Goal: Task Accomplishment & Management: Complete application form

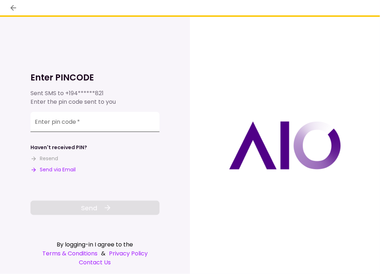
click at [65, 121] on div "Enter pin code   *" at bounding box center [94, 122] width 129 height 20
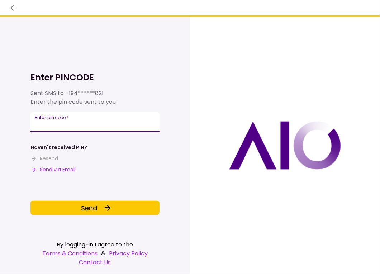
type input "******"
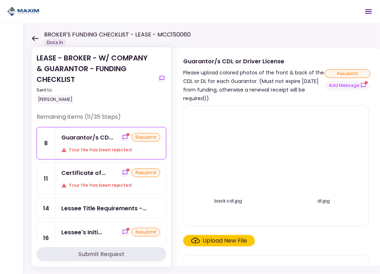
click at [105, 144] on div "Guarantor/s CD... resubmit Your file has been rejected" at bounding box center [110, 143] width 110 height 32
click at [348, 83] on button "Add Message" at bounding box center [346, 85] width 45 height 9
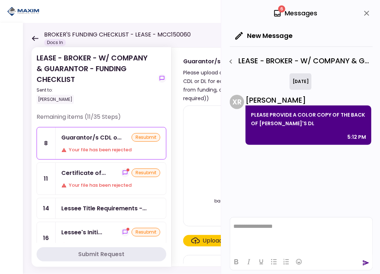
click at [213, 100] on div "Please upload colored photos of the front & back of the CDL or DL for each Guar…" at bounding box center [253, 85] width 141 height 34
click at [88, 174] on div "Certificate of..." at bounding box center [83, 173] width 44 height 9
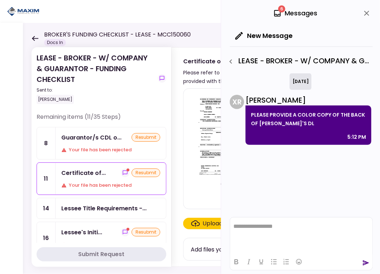
click at [369, 11] on icon "close" at bounding box center [366, 13] width 9 height 9
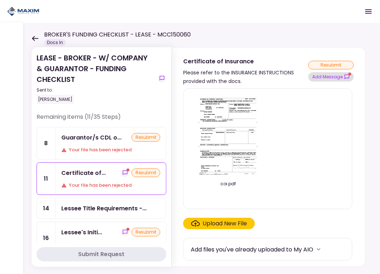
click at [325, 77] on button "Add Message" at bounding box center [330, 76] width 45 height 9
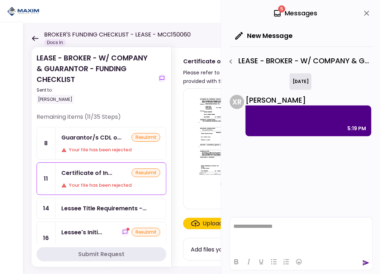
click at [285, 120] on div "5:19 PM" at bounding box center [308, 121] width 126 height 31
drag, startPoint x: 267, startPoint y: 114, endPoint x: 267, endPoint y: 118, distance: 4.3
click at [267, 118] on p at bounding box center [308, 115] width 115 height 9
drag, startPoint x: 272, startPoint y: 139, endPoint x: 276, endPoint y: 164, distance: 25.7
click at [276, 164] on div "yesterday X R Xiomara Rodriguez 5:19 PM" at bounding box center [301, 143] width 143 height 141
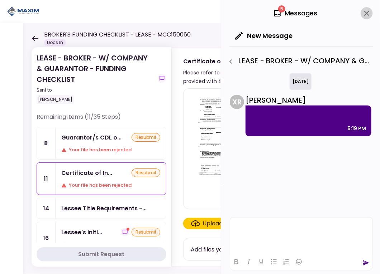
click at [366, 11] on icon "close" at bounding box center [366, 13] width 9 height 9
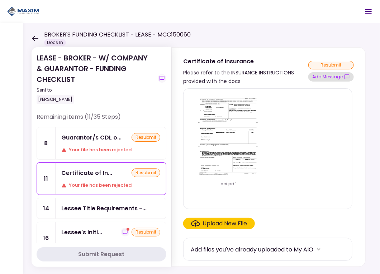
click at [329, 77] on button "Add Message" at bounding box center [330, 76] width 45 height 9
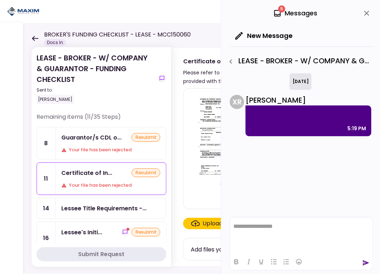
click at [252, 235] on html "**********" at bounding box center [301, 226] width 142 height 18
click at [365, 265] on icon "send" at bounding box center [366, 263] width 6 height 5
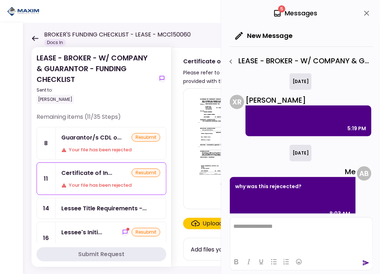
scroll to position [10, 0]
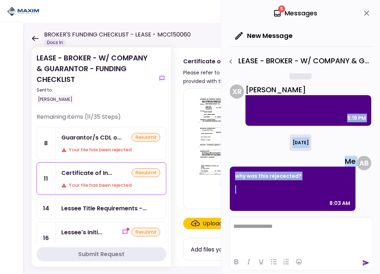
drag, startPoint x: 314, startPoint y: 110, endPoint x: 309, endPoint y: 183, distance: 72.8
click at [309, 183] on div "yesterday X R Xiomara Rodriguez 5:19 PM today Me why was this rejecected? 8:03 …" at bounding box center [301, 143] width 143 height 141
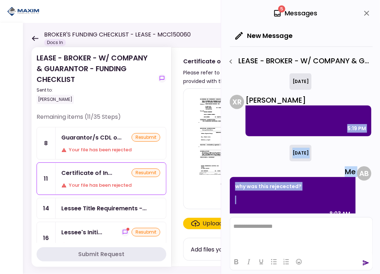
click at [366, 11] on icon "close" at bounding box center [366, 13] width 9 height 9
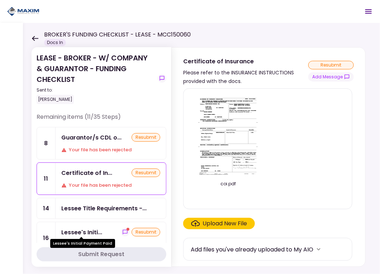
click at [92, 230] on div "Lessee's Initi..." at bounding box center [81, 232] width 41 height 9
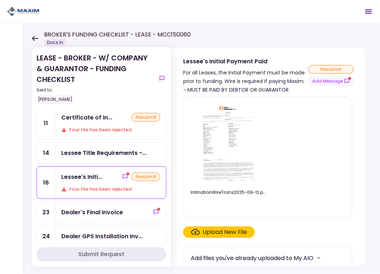
scroll to position [72, 0]
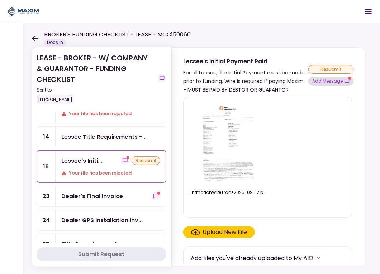
click at [344, 82] on icon "show-messages" at bounding box center [346, 81] width 5 height 5
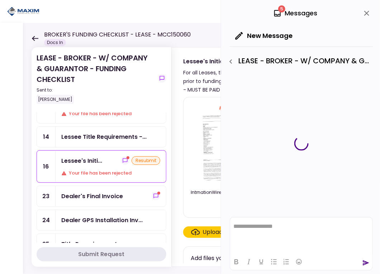
scroll to position [0, 0]
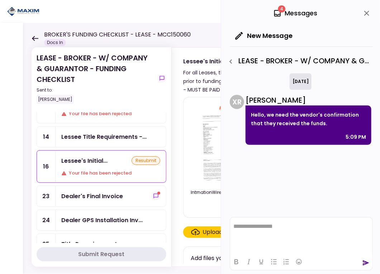
click at [178, 143] on div "IntrnationWireTrans2025-09-12.pdf Upload New File Add files you've already uplo…" at bounding box center [267, 180] width 193 height 173
click at [107, 203] on link "23 Dealer's Final Invoice" at bounding box center [102, 196] width 130 height 21
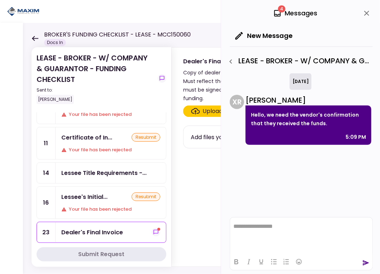
click at [101, 222] on div "Dealer's Final Invoice" at bounding box center [110, 232] width 110 height 20
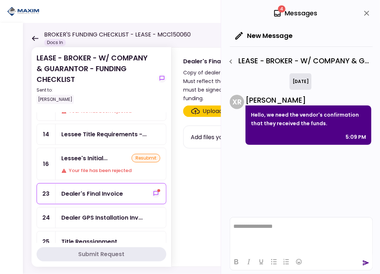
scroll to position [107, 0]
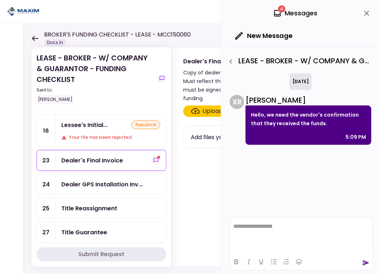
click at [105, 187] on div "Dealer GPS Installation Inv..." at bounding box center [110, 184] width 110 height 20
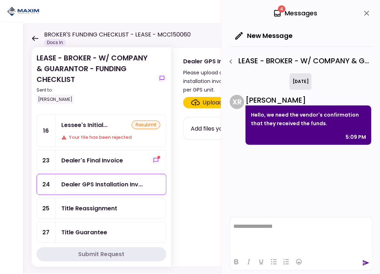
click at [121, 152] on div "Dealer's Final Invoice" at bounding box center [110, 160] width 110 height 20
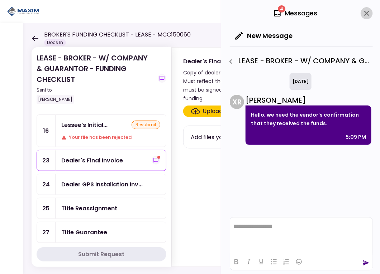
click at [368, 11] on icon "close" at bounding box center [366, 13] width 5 height 5
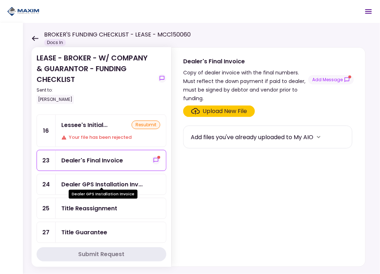
click at [76, 180] on div "Dealer GPS Installation Inv..." at bounding box center [101, 184] width 81 height 9
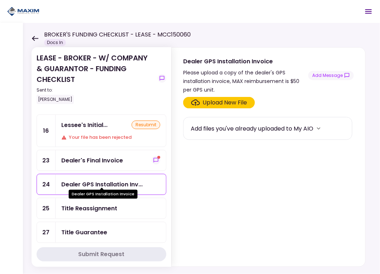
click at [131, 180] on div "Dealer GPS Installation Inv..." at bounding box center [101, 184] width 81 height 9
click at [338, 75] on button "Add Message" at bounding box center [330, 75] width 45 height 9
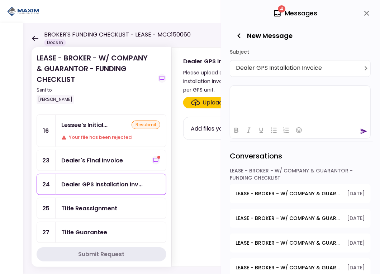
click at [293, 103] on html at bounding box center [300, 95] width 140 height 18
click at [361, 130] on icon "send" at bounding box center [364, 131] width 6 height 5
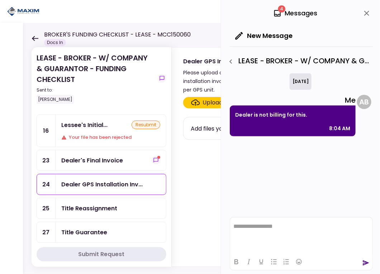
click at [103, 204] on div "Title Reassignment" at bounding box center [89, 208] width 56 height 9
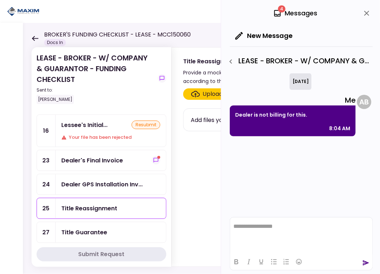
drag, startPoint x: 354, startPoint y: 9, endPoint x: 366, endPoint y: 8, distance: 11.1
click at [363, 8] on div "4 Messages" at bounding box center [301, 13] width 143 height 26
click at [366, 9] on icon "close" at bounding box center [366, 13] width 9 height 9
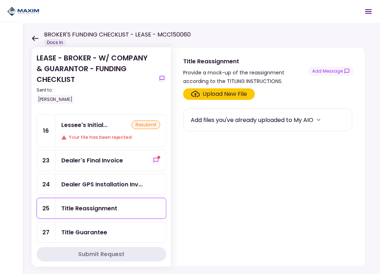
click at [61, 228] on div "Title Guarantee" at bounding box center [84, 232] width 46 height 9
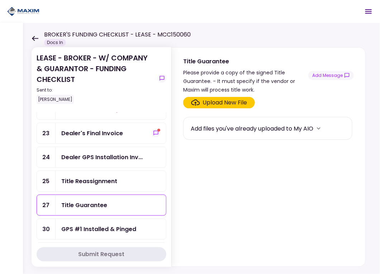
scroll to position [143, 0]
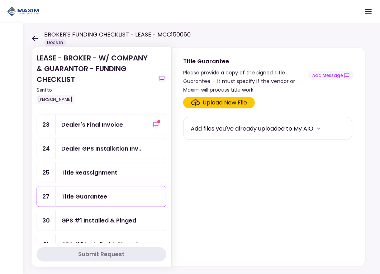
click at [114, 216] on div "GPS #1 Installed & Pinged" at bounding box center [98, 220] width 75 height 9
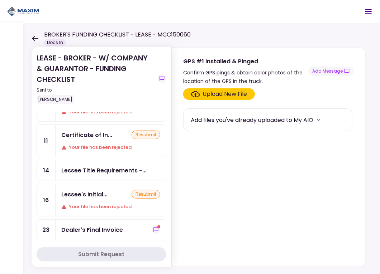
scroll to position [72, 0]
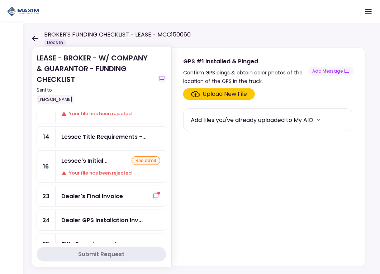
click at [100, 165] on div "Lessee's Initial... resubmit Your file has been rejected" at bounding box center [110, 167] width 110 height 32
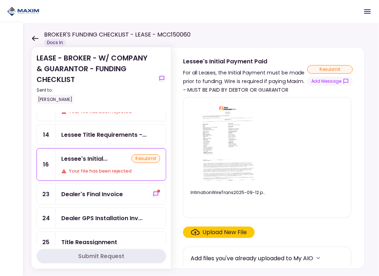
scroll to position [107, 0]
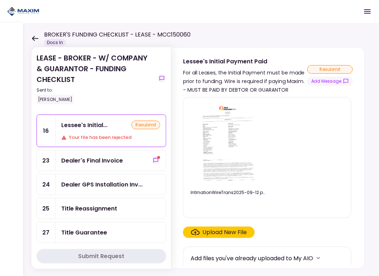
click at [94, 228] on div "Title Guarantee" at bounding box center [84, 232] width 46 height 9
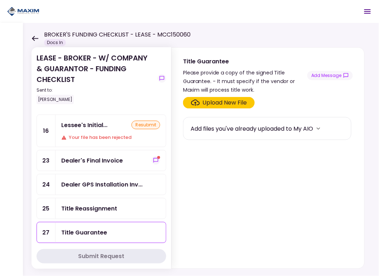
click at [231, 105] on div "Upload New File" at bounding box center [225, 102] width 44 height 9
click at [0, 0] on input "Upload New File" at bounding box center [0, 0] width 0 height 0
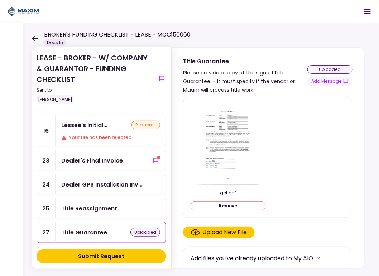
click at [112, 159] on div "Dealer's Final Invoice" at bounding box center [92, 160] width 62 height 9
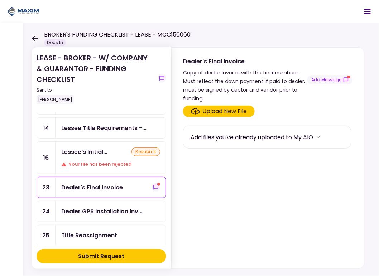
scroll to position [72, 0]
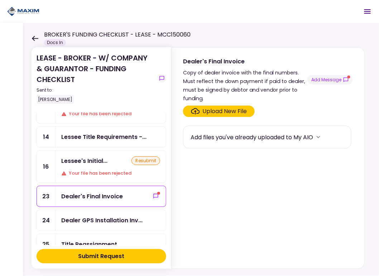
click at [96, 164] on div "Lessee's Initial... resubmit Your file has been rejected" at bounding box center [110, 167] width 110 height 32
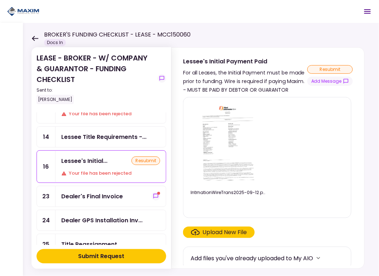
click at [112, 140] on div "Lessee Title Requirements -..." at bounding box center [110, 137] width 110 height 20
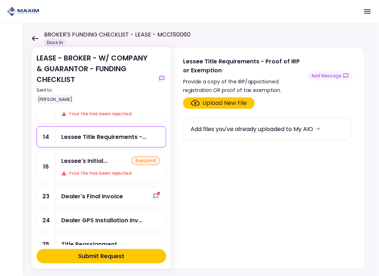
scroll to position [35, 0]
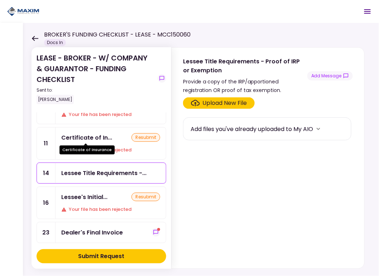
click at [98, 136] on div "Certificate of In..." at bounding box center [86, 137] width 51 height 9
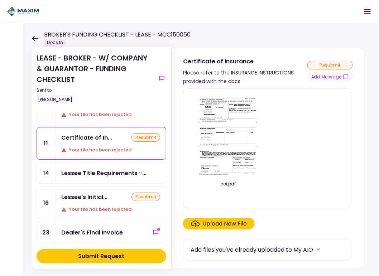
click at [226, 139] on img at bounding box center [228, 136] width 64 height 82
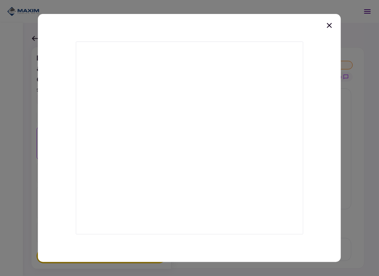
click at [330, 25] on icon at bounding box center [329, 25] width 5 height 5
